Goal: Check status: Check status

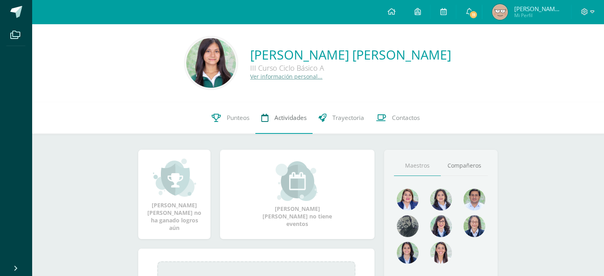
click at [273, 115] on link "Actividades" at bounding box center [283, 118] width 57 height 32
click at [234, 122] on link "Punteos" at bounding box center [231, 118] width 50 height 32
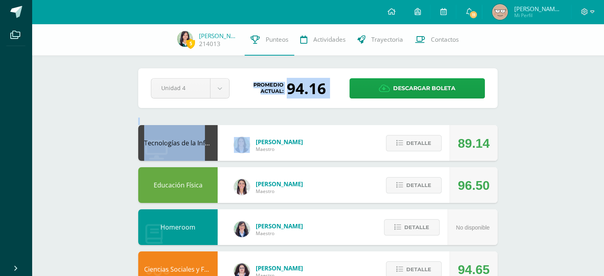
drag, startPoint x: 262, startPoint y: 135, endPoint x: 269, endPoint y: 112, distance: 23.3
